Goal: Consume media (video, audio): Consume media (video, audio)

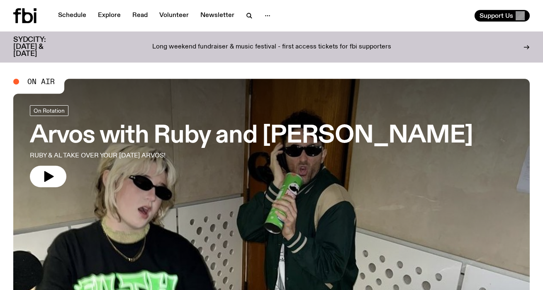
click at [67, 12] on link "Schedule" at bounding box center [72, 16] width 38 height 12
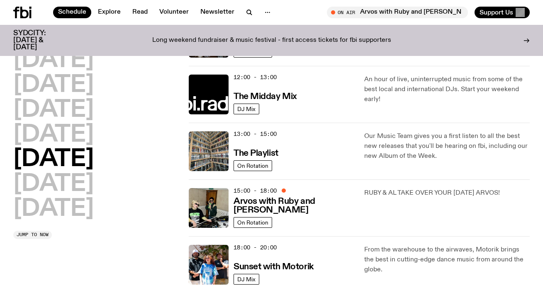
scroll to position [183, 0]
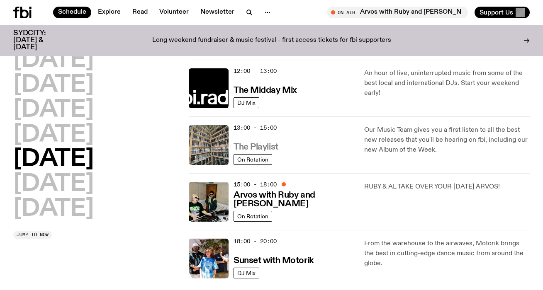
click at [271, 147] on h3 "The Playlist" at bounding box center [255, 147] width 45 height 9
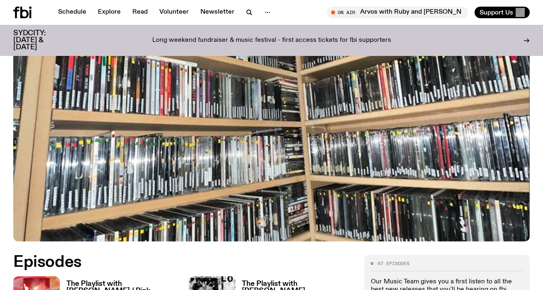
scroll to position [304, 0]
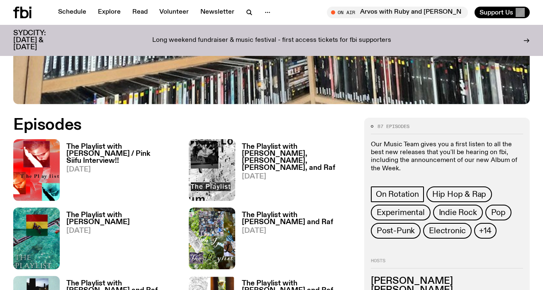
click at [111, 149] on h3 "The Playlist with [PERSON_NAME] / Pink Siifu Interview!!" at bounding box center [122, 153] width 112 height 21
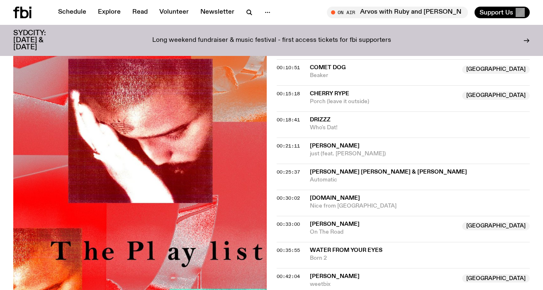
scroll to position [397, 0]
click at [334, 195] on span "[DOMAIN_NAME]" at bounding box center [335, 198] width 50 height 6
click at [271, 170] on div "Aired on [DATE] 1:00pm On Rotation As well as the usual banging music and a ste…" at bounding box center [271, 250] width 543 height 824
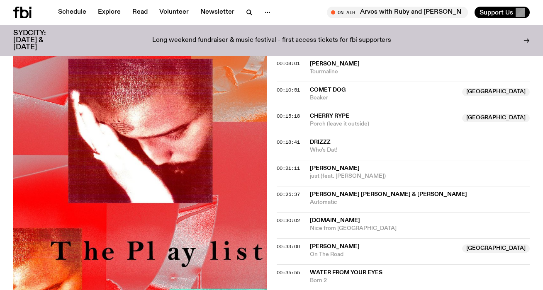
scroll to position [374, 0]
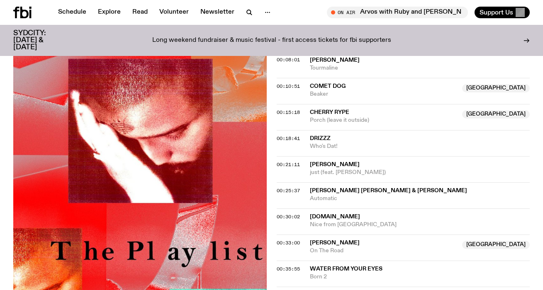
scroll to position [378, 0]
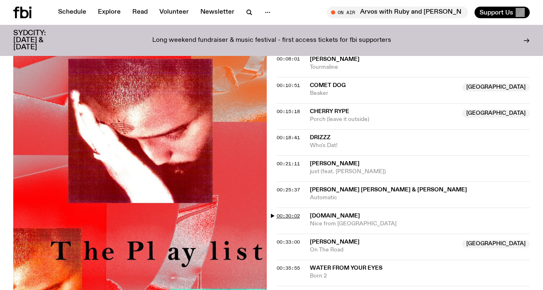
click at [298, 213] on span "00:30:02" at bounding box center [287, 216] width 23 height 7
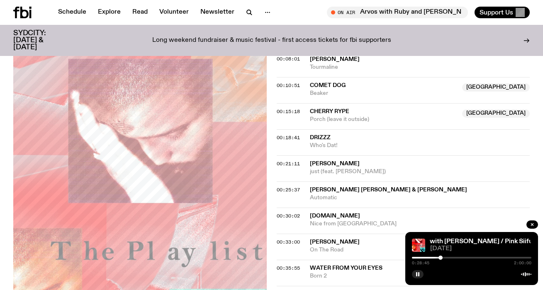
click at [440, 258] on div at bounding box center [440, 258] width 4 height 4
click at [417, 275] on rect "button" at bounding box center [416, 274] width 1 height 4
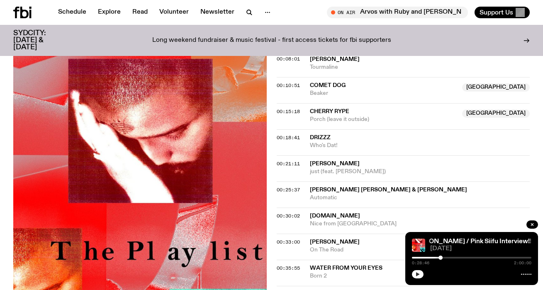
click at [417, 275] on icon "button" at bounding box center [418, 274] width 4 height 4
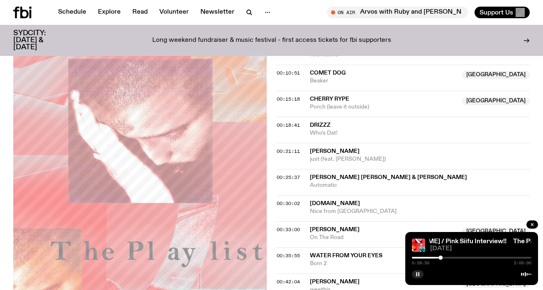
scroll to position [393, 0]
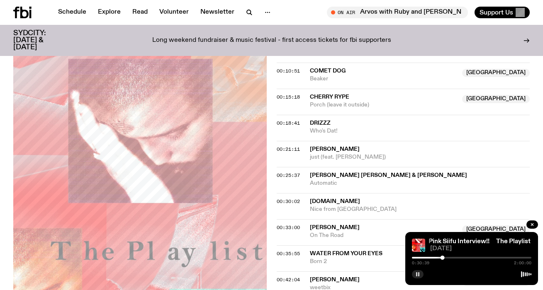
click at [417, 274] on icon "button" at bounding box center [417, 274] width 5 height 5
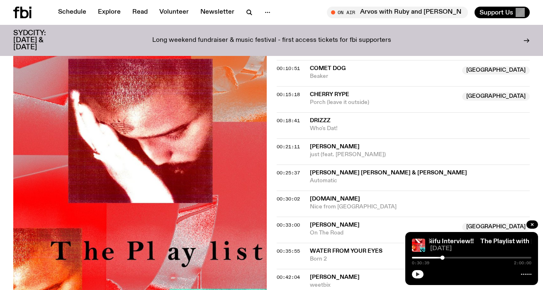
scroll to position [396, 0]
click at [418, 274] on icon "button" at bounding box center [418, 274] width 4 height 4
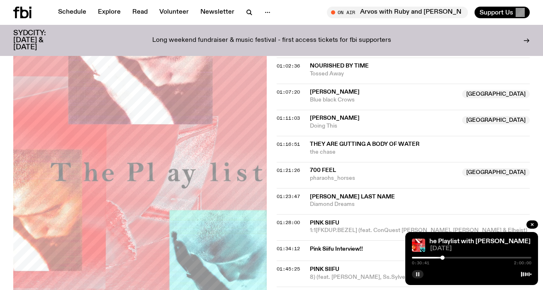
scroll to position [717, 0]
